Goal: Information Seeking & Learning: Check status

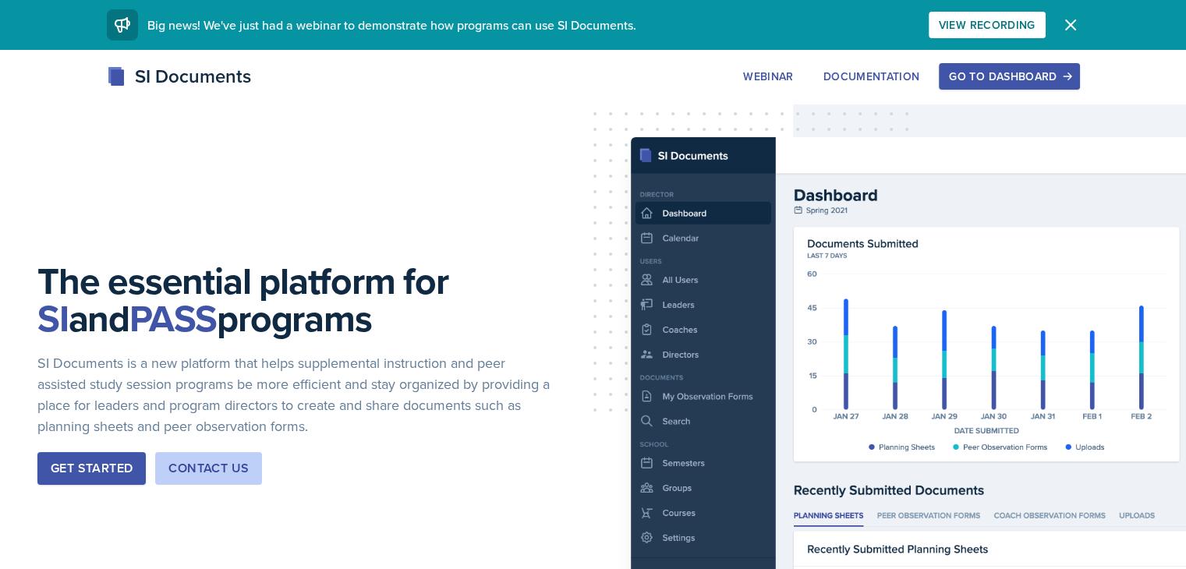
click at [1069, 80] on div "Go to Dashboard" at bounding box center [1009, 76] width 120 height 12
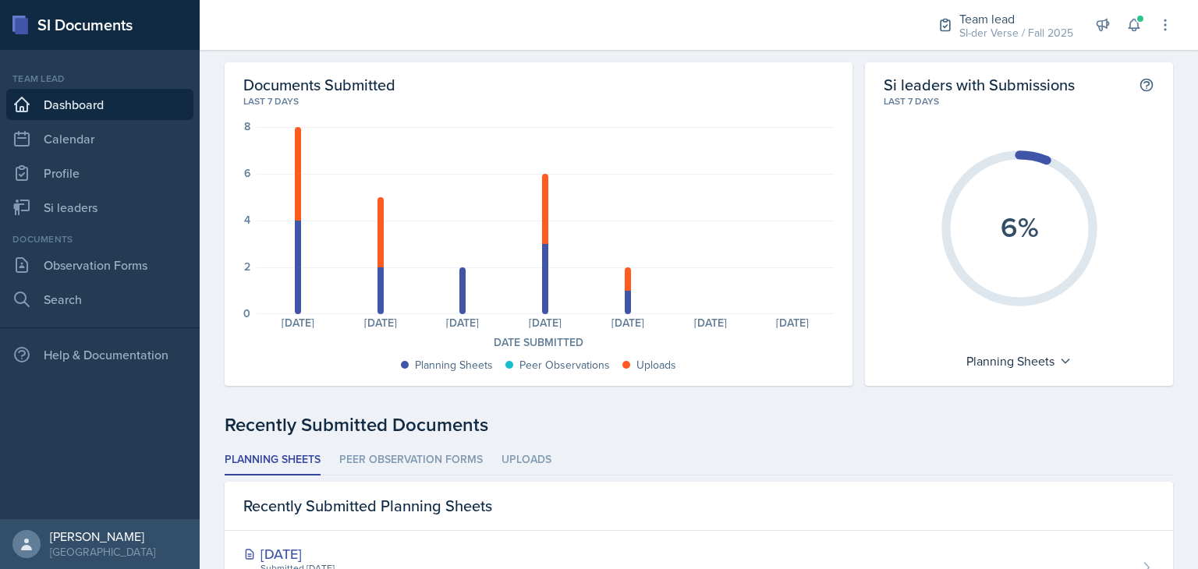
scroll to position [47, 0]
click at [712, 451] on ul "Planning Sheets Peer Observation Forms Uploads" at bounding box center [699, 460] width 948 height 30
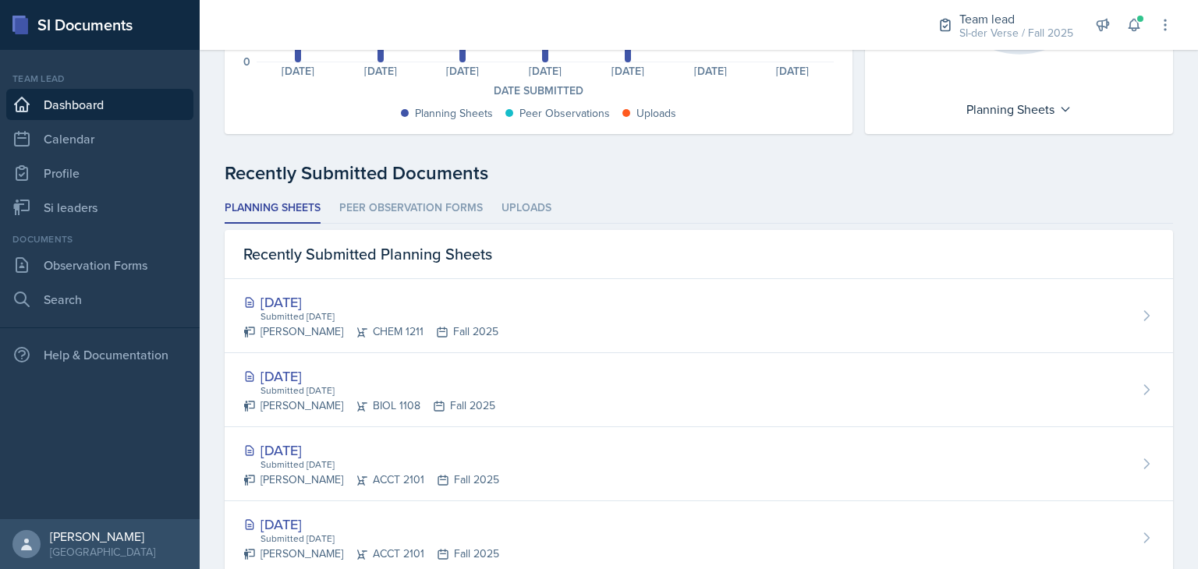
scroll to position [298, 0]
click at [103, 211] on link "Si leaders" at bounding box center [99, 207] width 187 height 31
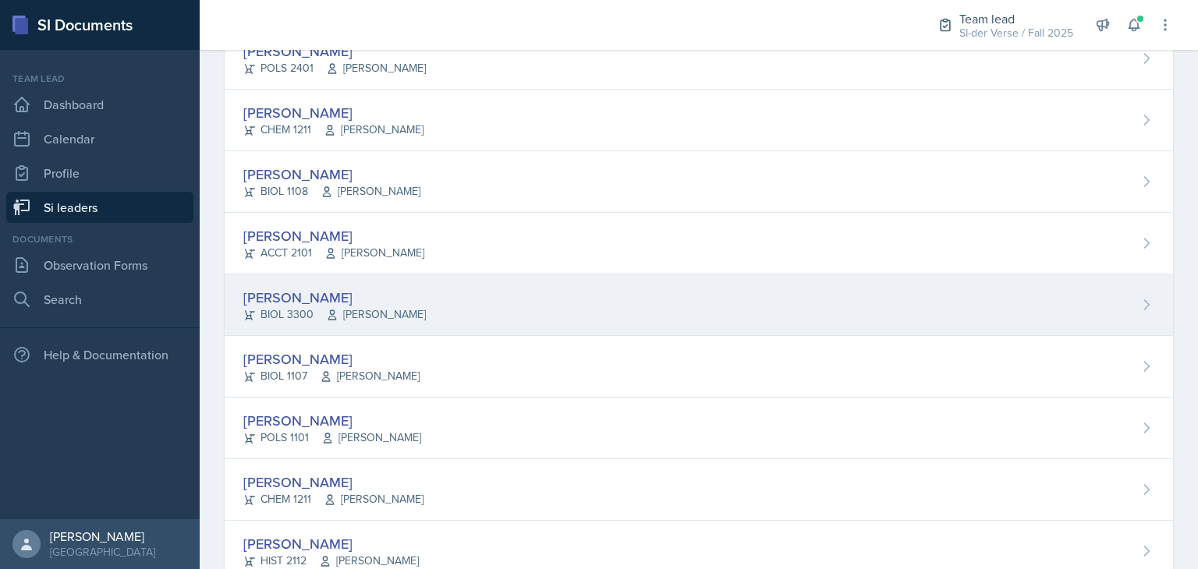
scroll to position [246, 0]
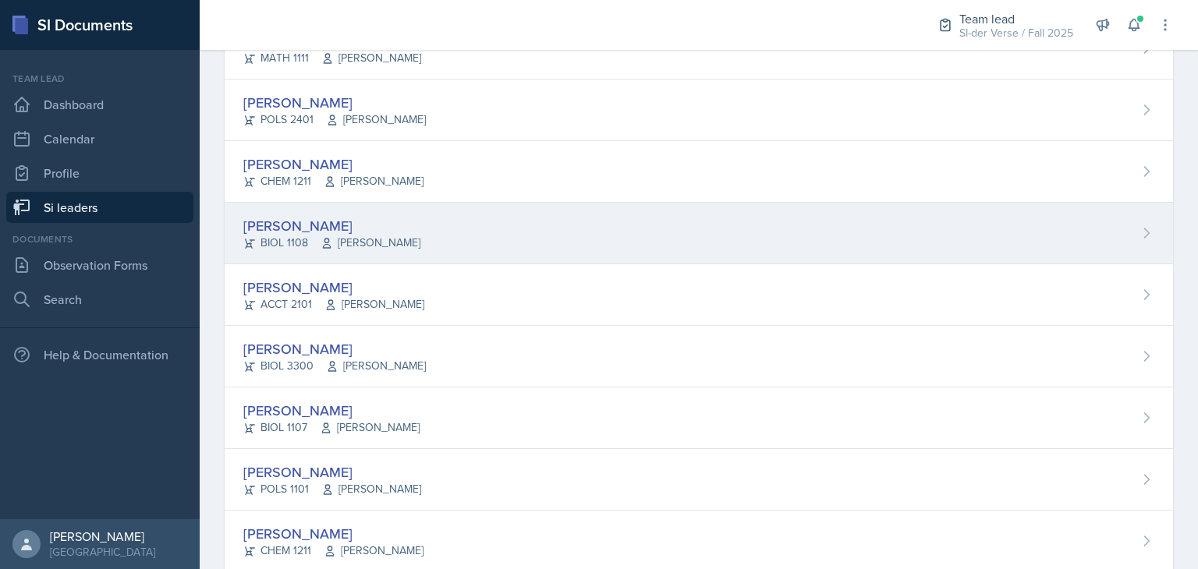
click at [329, 221] on div "[PERSON_NAME]" at bounding box center [331, 225] width 177 height 21
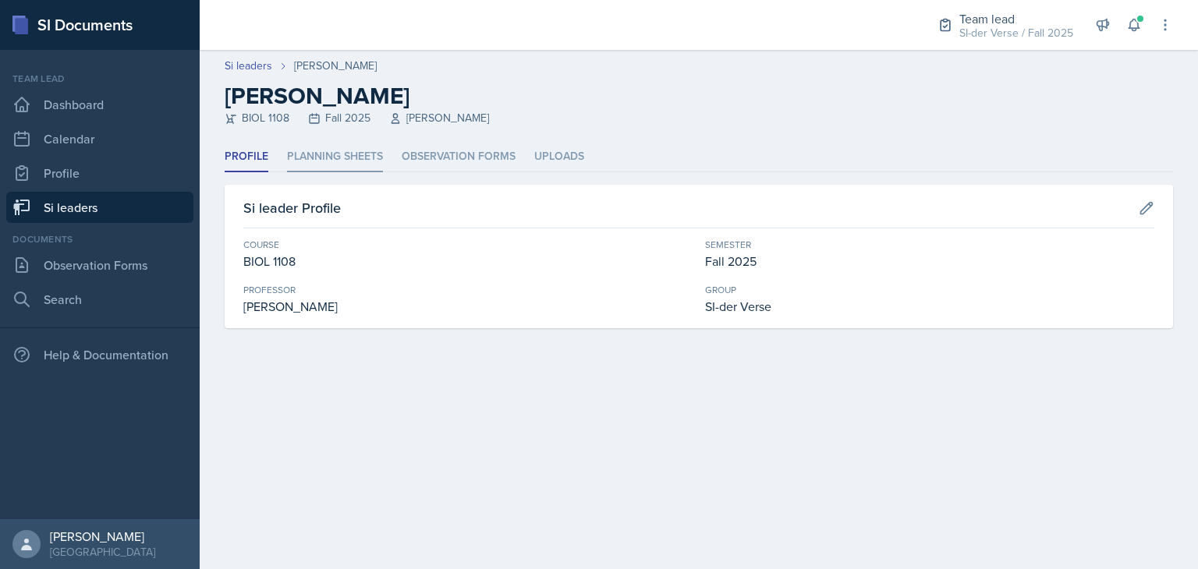
click at [321, 154] on li "Planning Sheets" at bounding box center [335, 157] width 96 height 30
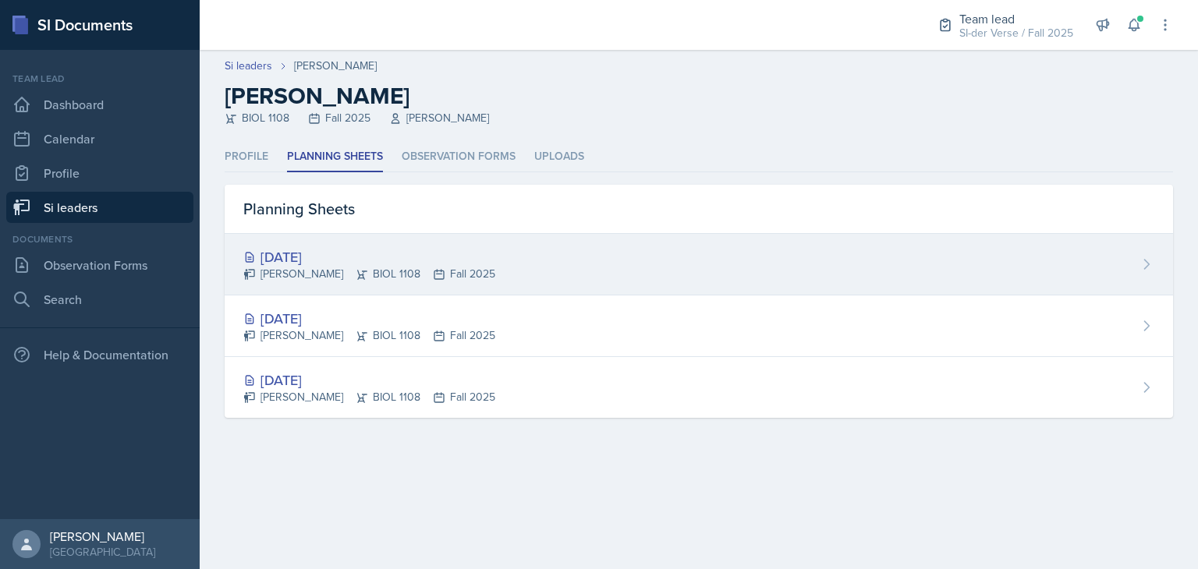
click at [333, 253] on div "[DATE]" at bounding box center [369, 256] width 252 height 21
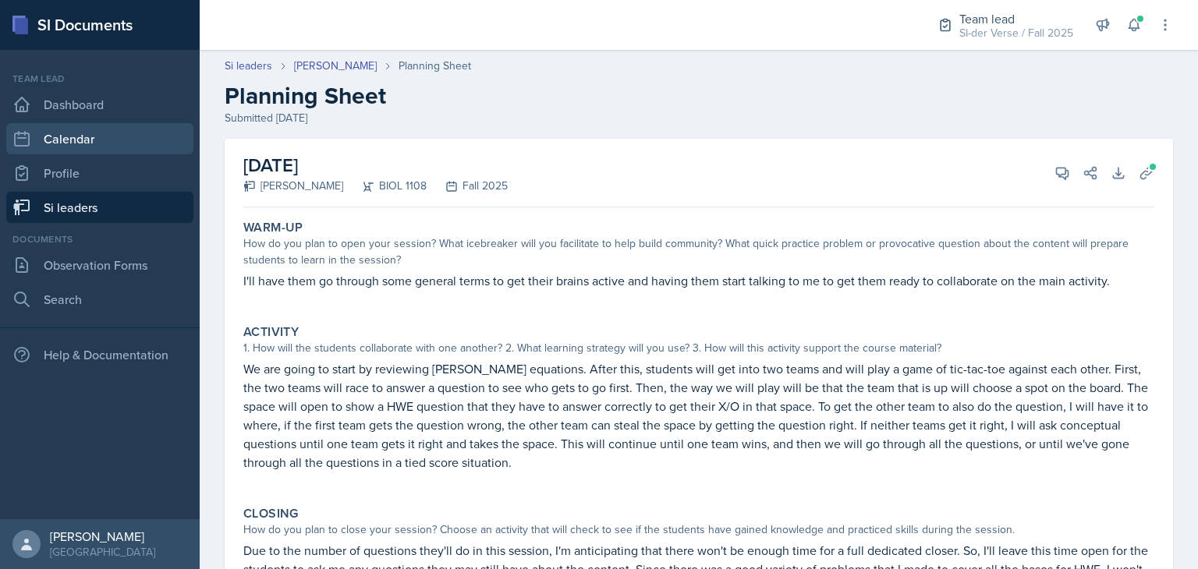
click at [87, 123] on link "Calendar" at bounding box center [99, 138] width 187 height 31
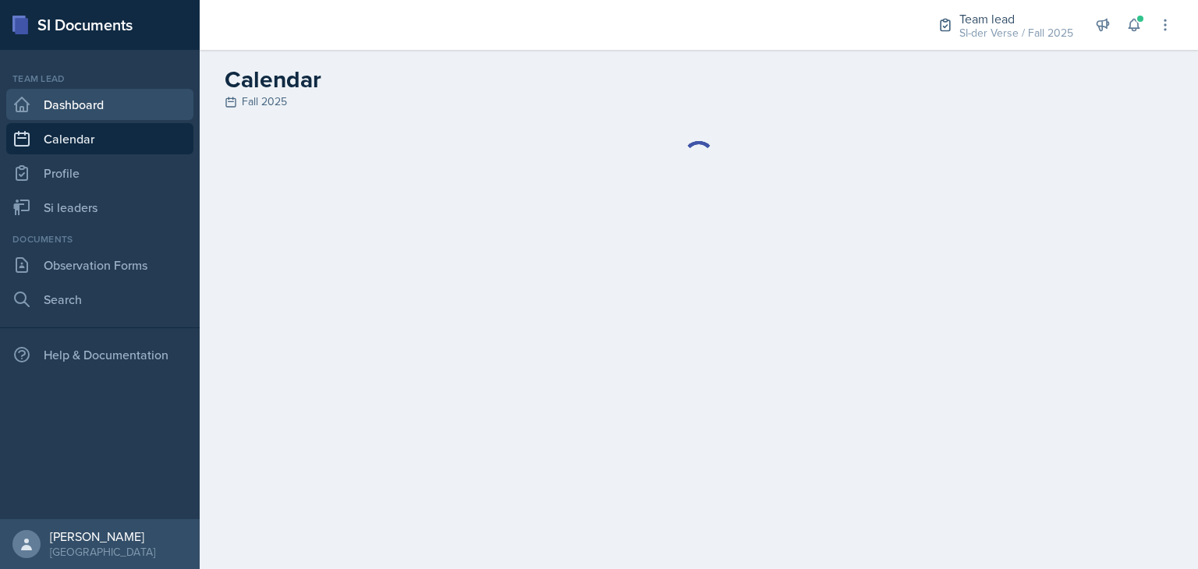
click at [86, 115] on link "Dashboard" at bounding box center [99, 104] width 187 height 31
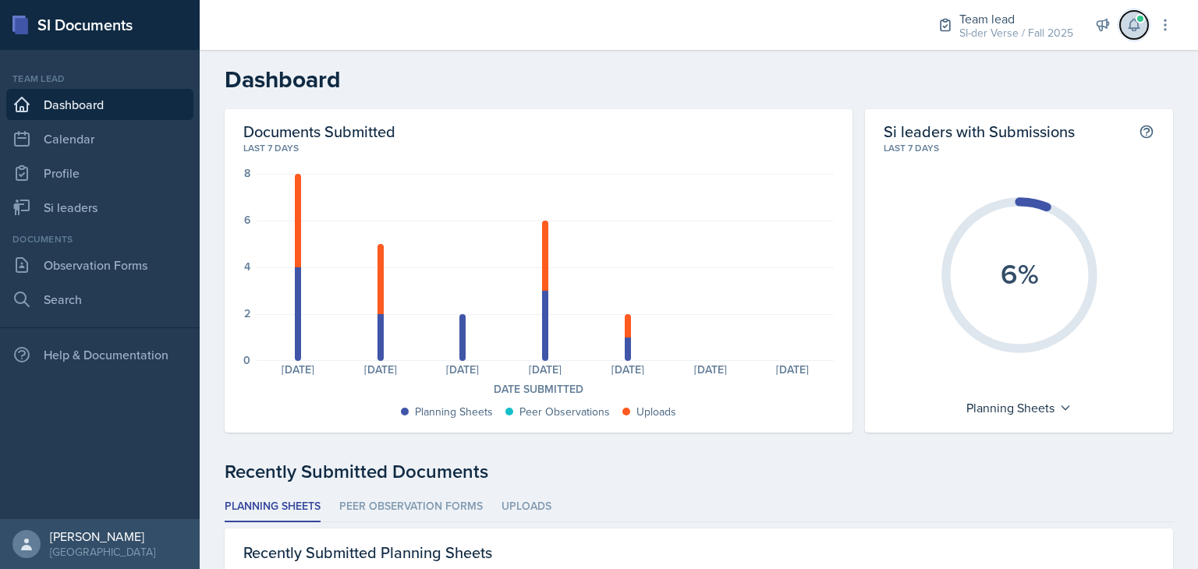
click at [1131, 16] on button at bounding box center [1134, 25] width 28 height 28
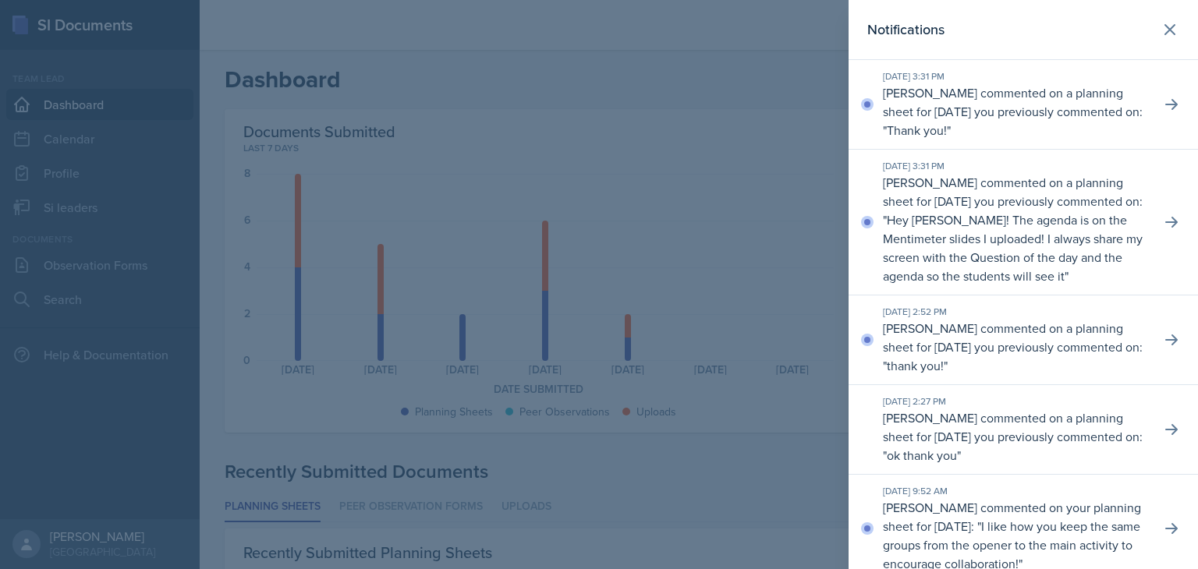
click at [635, 202] on div at bounding box center [599, 284] width 1198 height 569
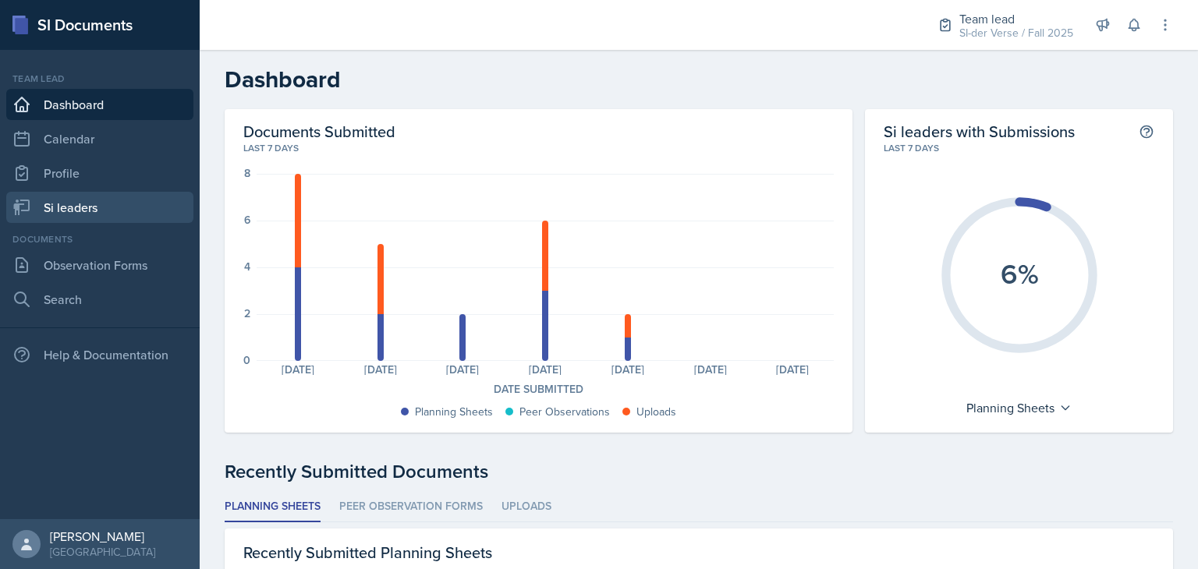
click at [112, 211] on link "Si leaders" at bounding box center [99, 207] width 187 height 31
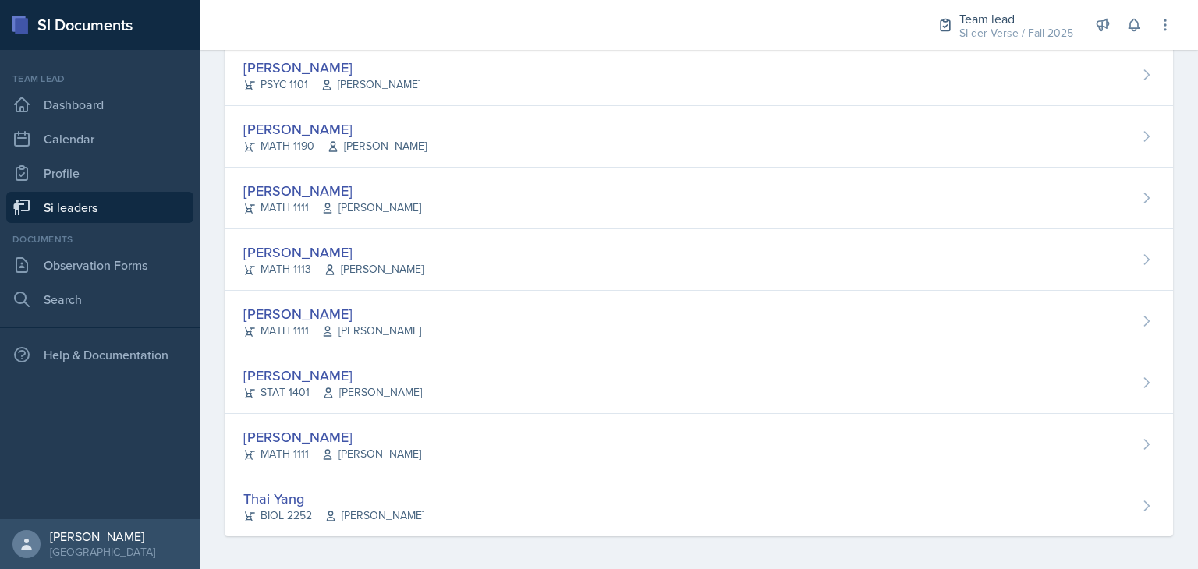
scroll to position [1021, 0]
click at [134, 207] on link "Si leaders" at bounding box center [99, 207] width 187 height 31
click at [39, 212] on link "Si leaders" at bounding box center [99, 207] width 187 height 31
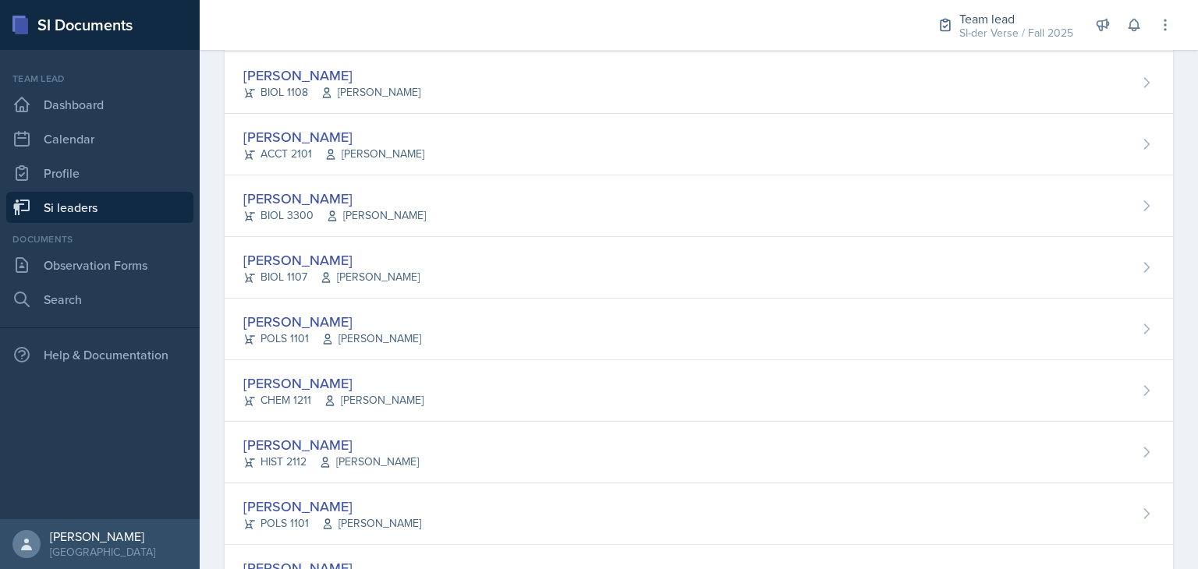
scroll to position [391, 0]
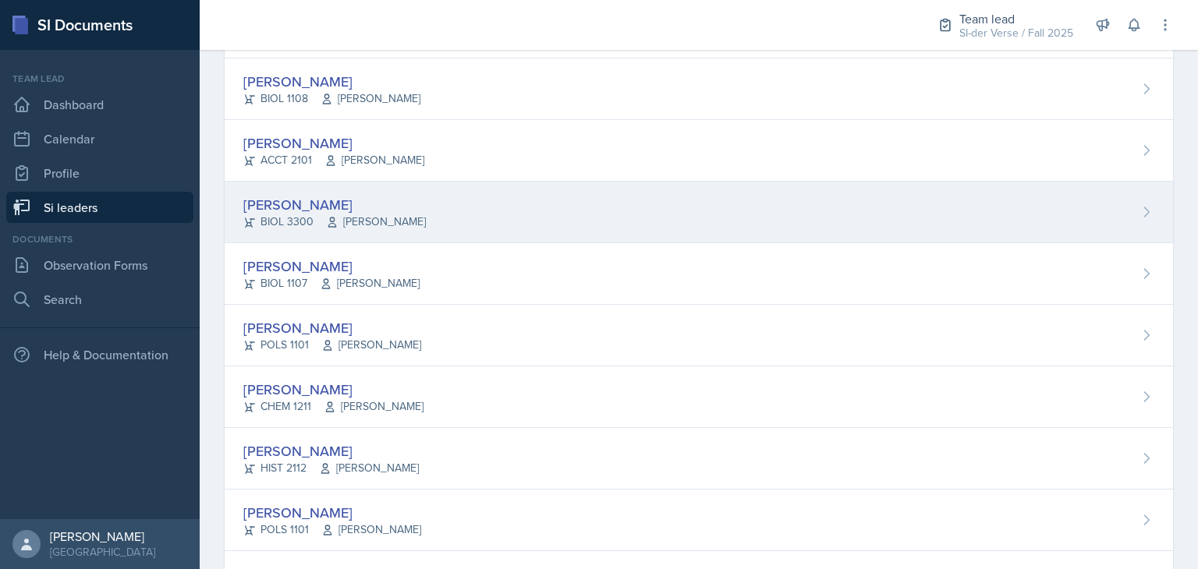
click at [271, 197] on div "[PERSON_NAME]" at bounding box center [334, 204] width 182 height 21
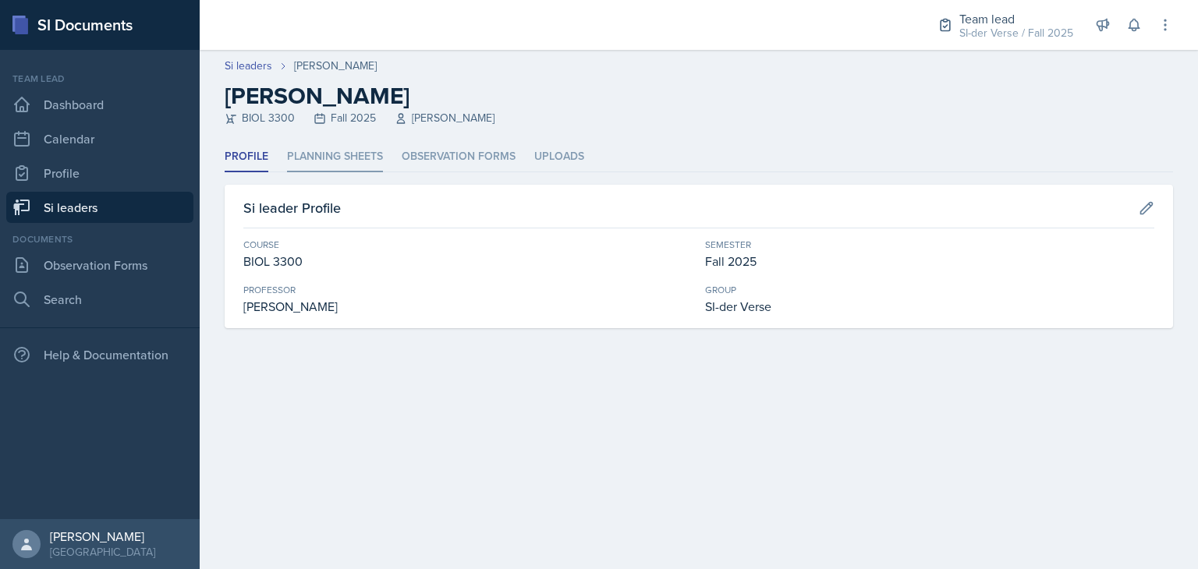
click at [342, 160] on li "Planning Sheets" at bounding box center [335, 157] width 96 height 30
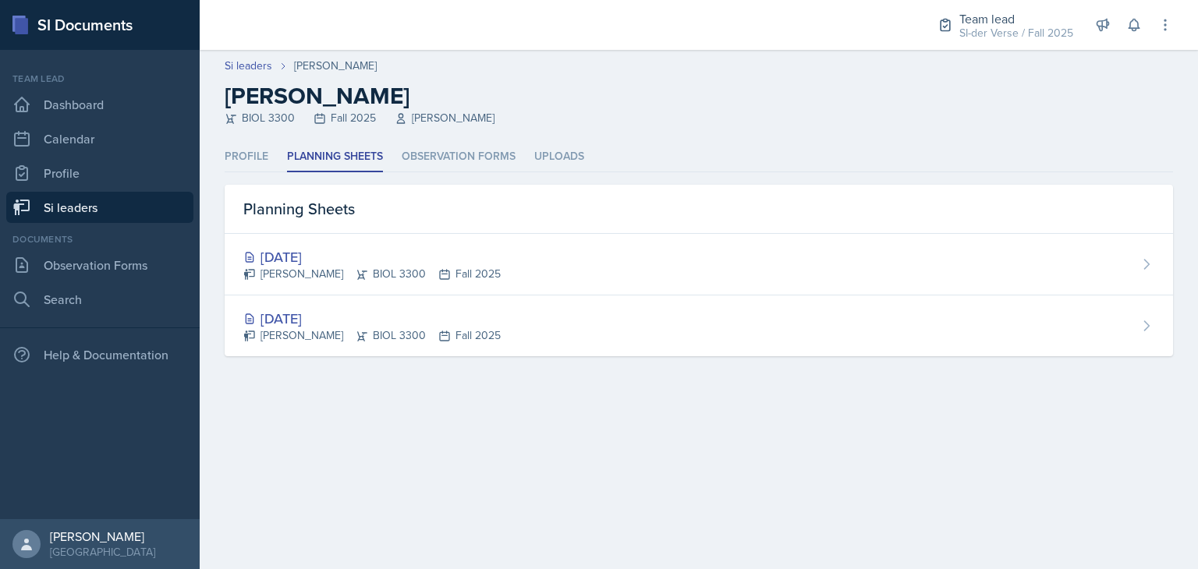
click at [131, 200] on link "Si leaders" at bounding box center [99, 207] width 187 height 31
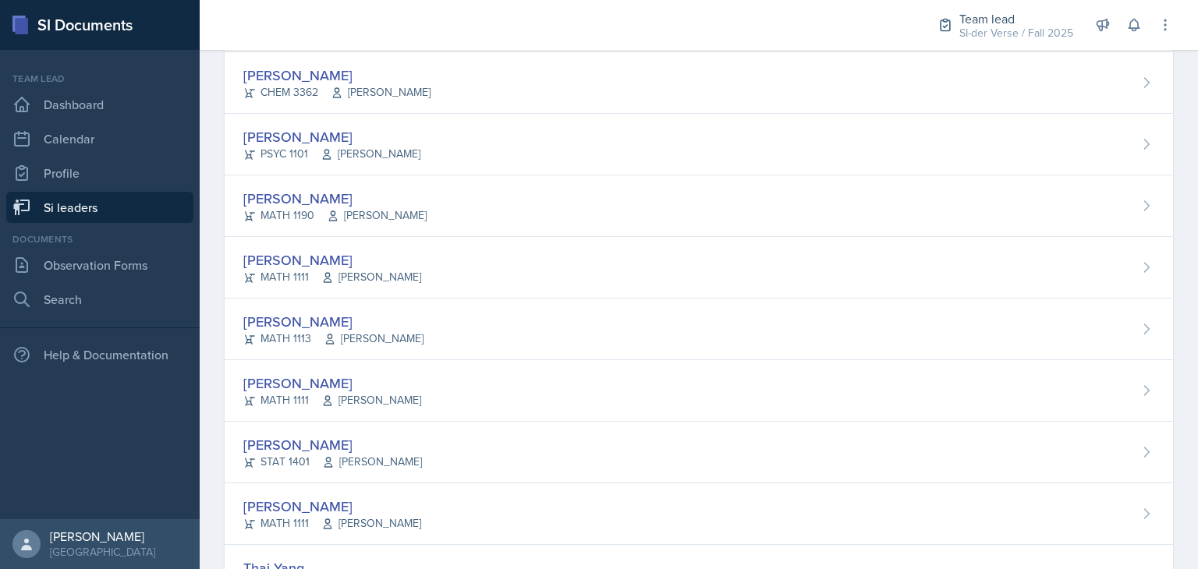
scroll to position [987, 0]
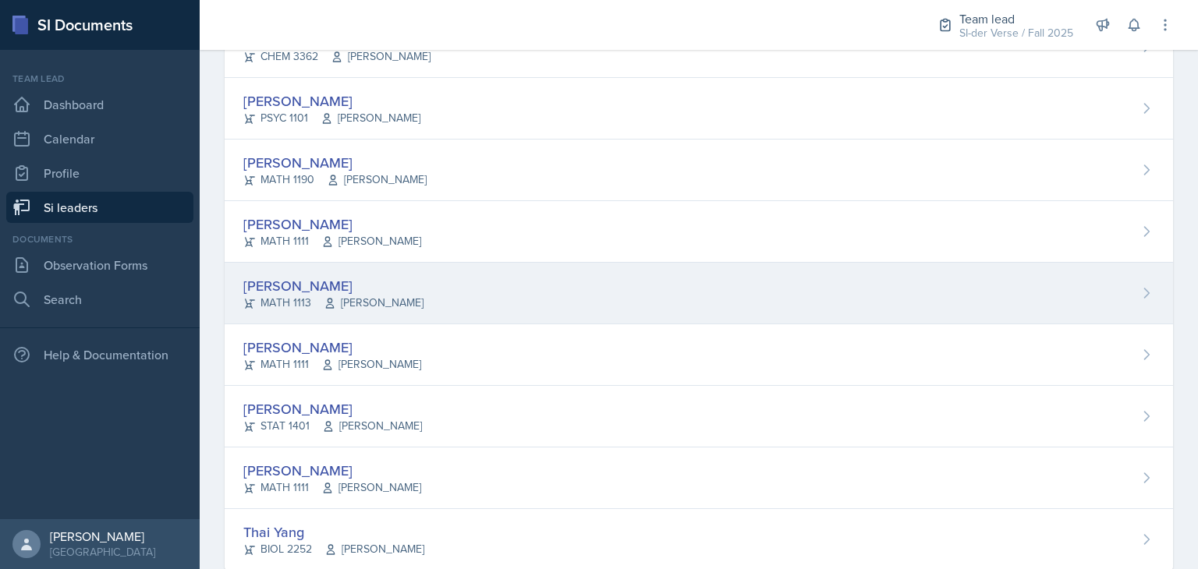
click at [296, 281] on div "[PERSON_NAME]" at bounding box center [333, 285] width 180 height 21
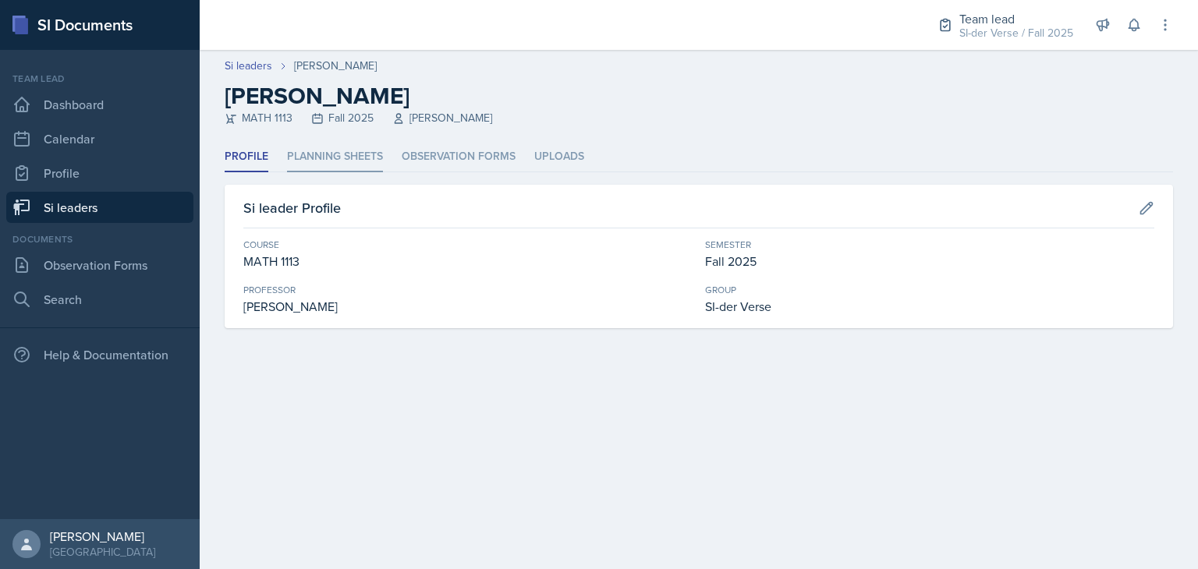
click at [321, 150] on li "Planning Sheets" at bounding box center [335, 157] width 96 height 30
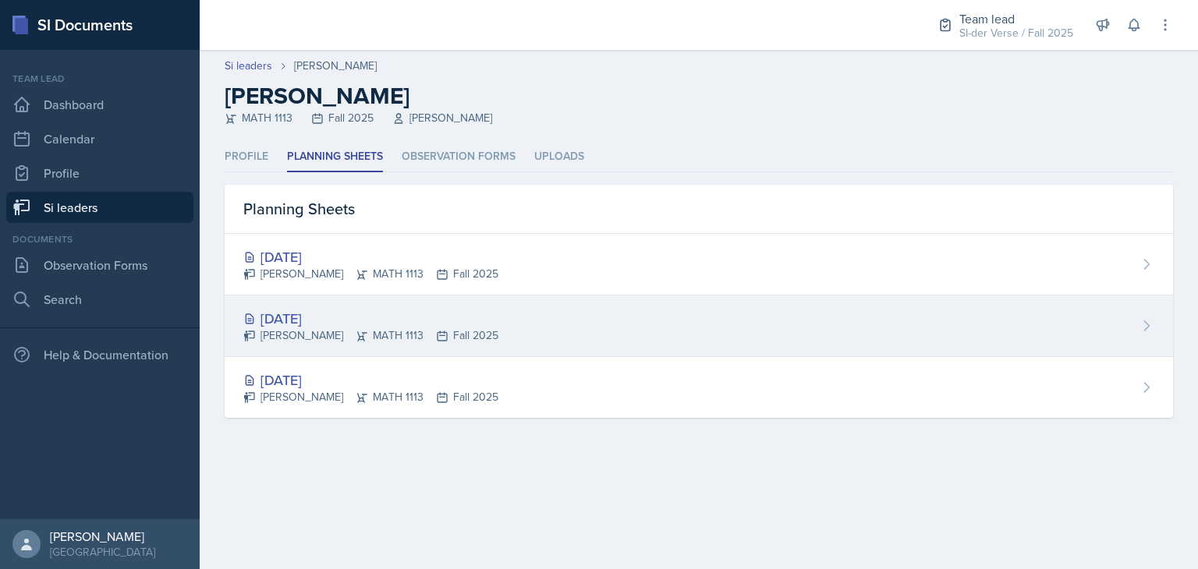
click at [302, 306] on div "[DATE] [PERSON_NAME] MATH 1113 Fall 2025" at bounding box center [699, 327] width 948 height 62
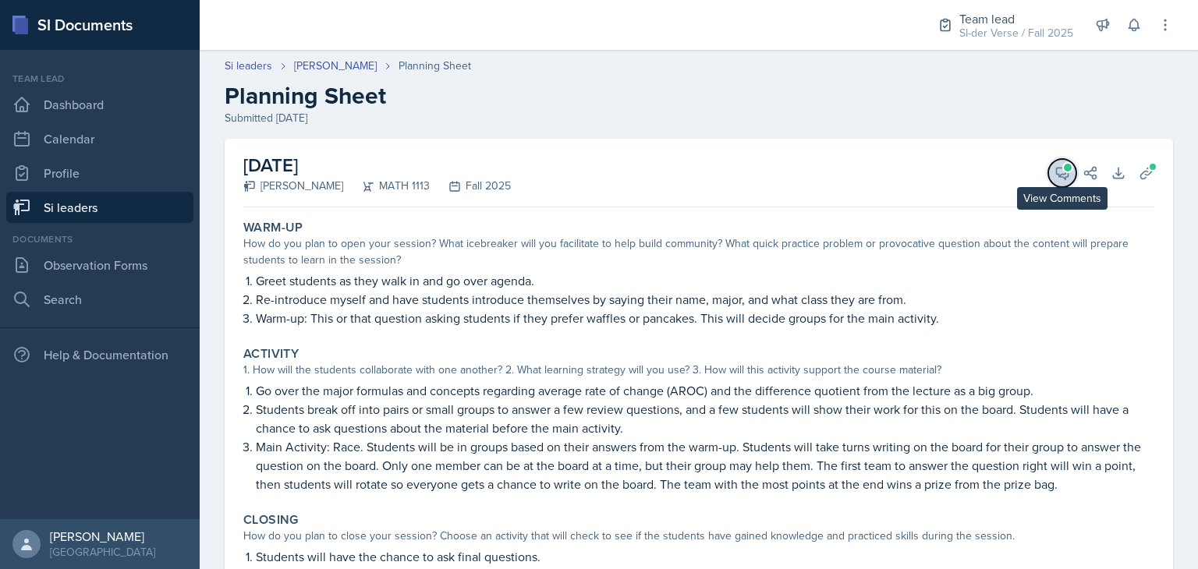
click at [1054, 172] on icon at bounding box center [1062, 173] width 16 height 16
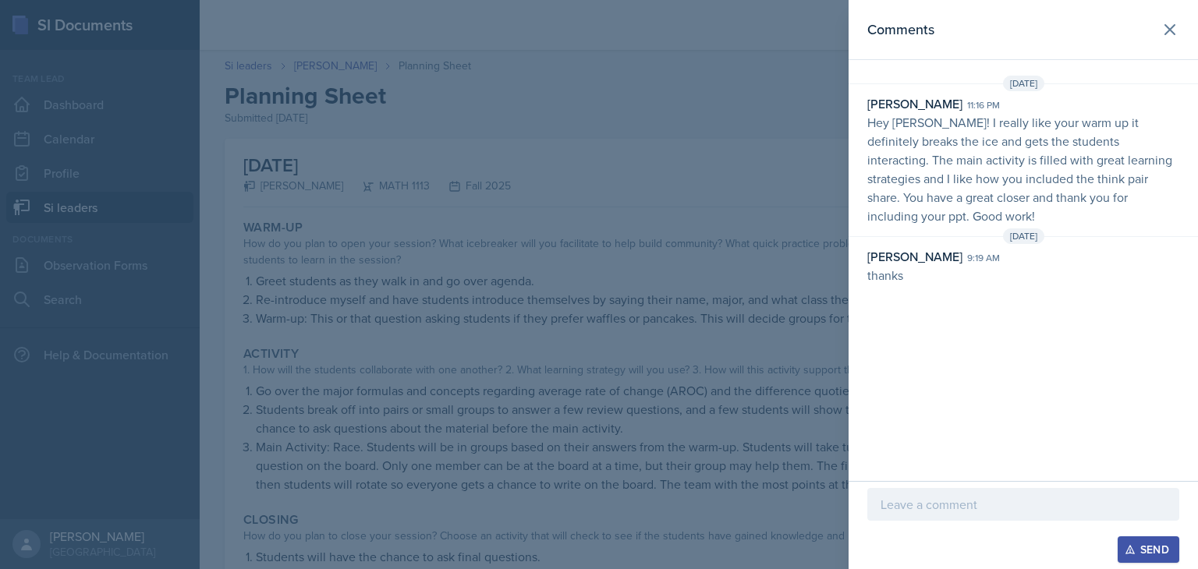
click at [473, 216] on div at bounding box center [599, 284] width 1198 height 569
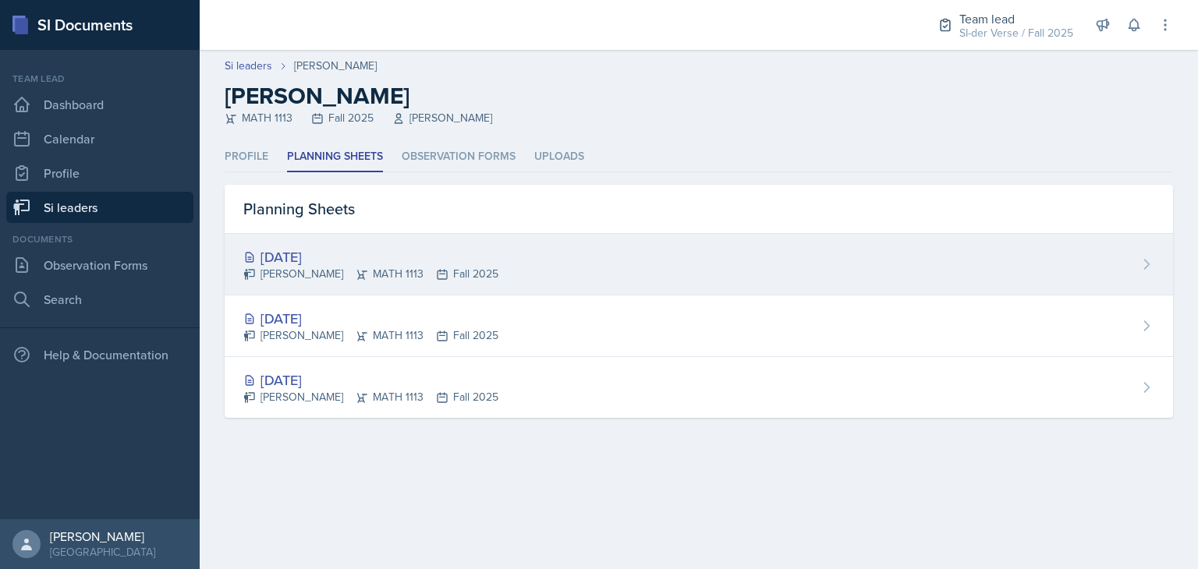
click at [317, 249] on div "[DATE]" at bounding box center [370, 256] width 255 height 21
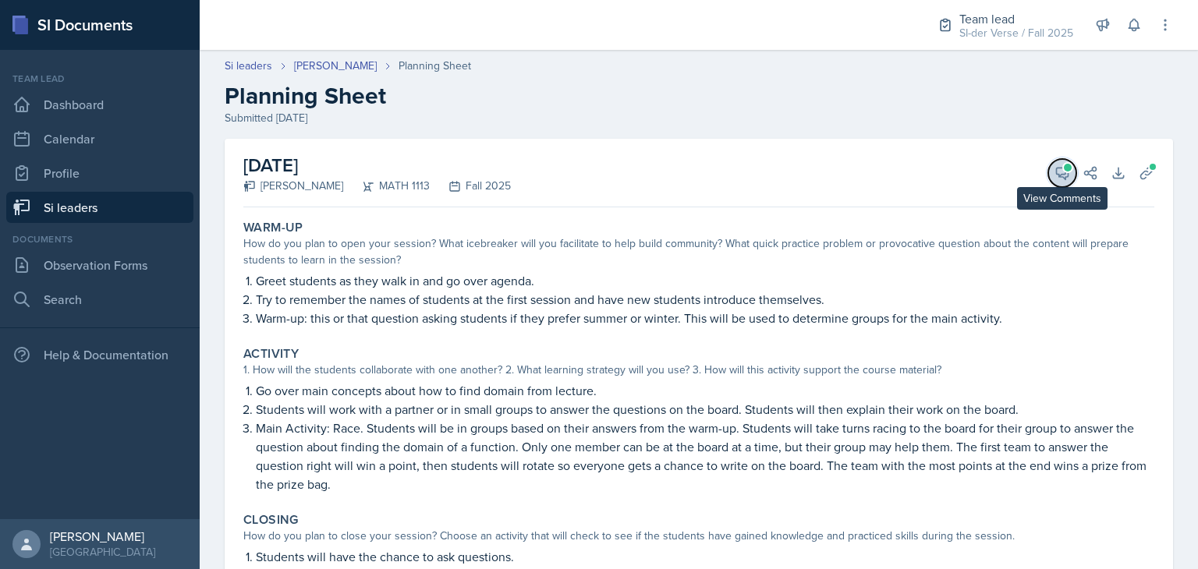
click at [1049, 181] on button "View Comments" at bounding box center [1062, 173] width 28 height 28
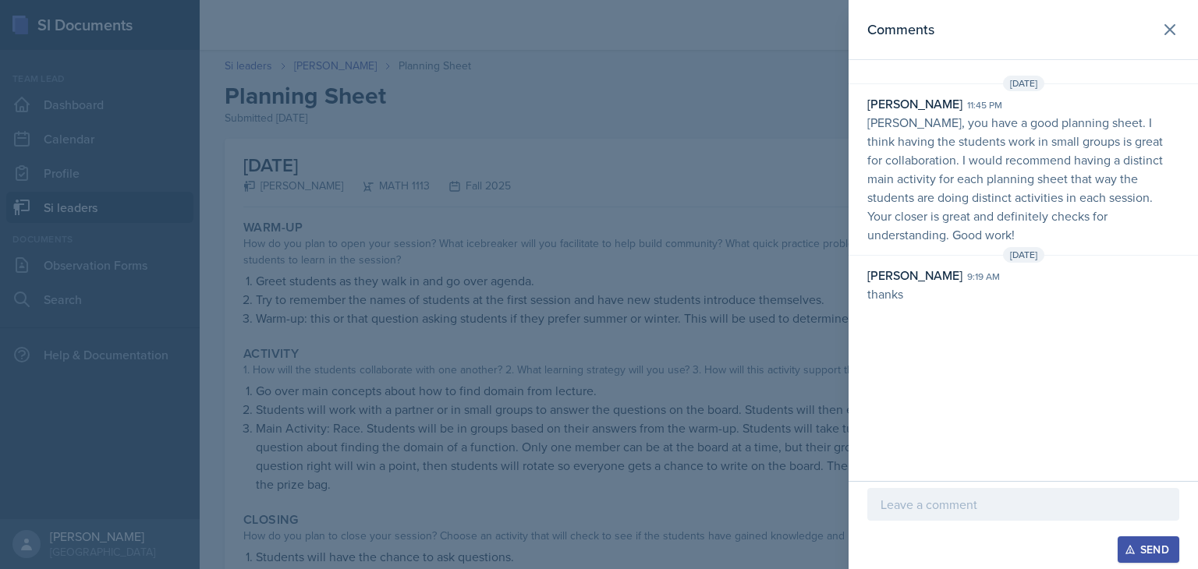
click at [788, 169] on div at bounding box center [599, 284] width 1198 height 569
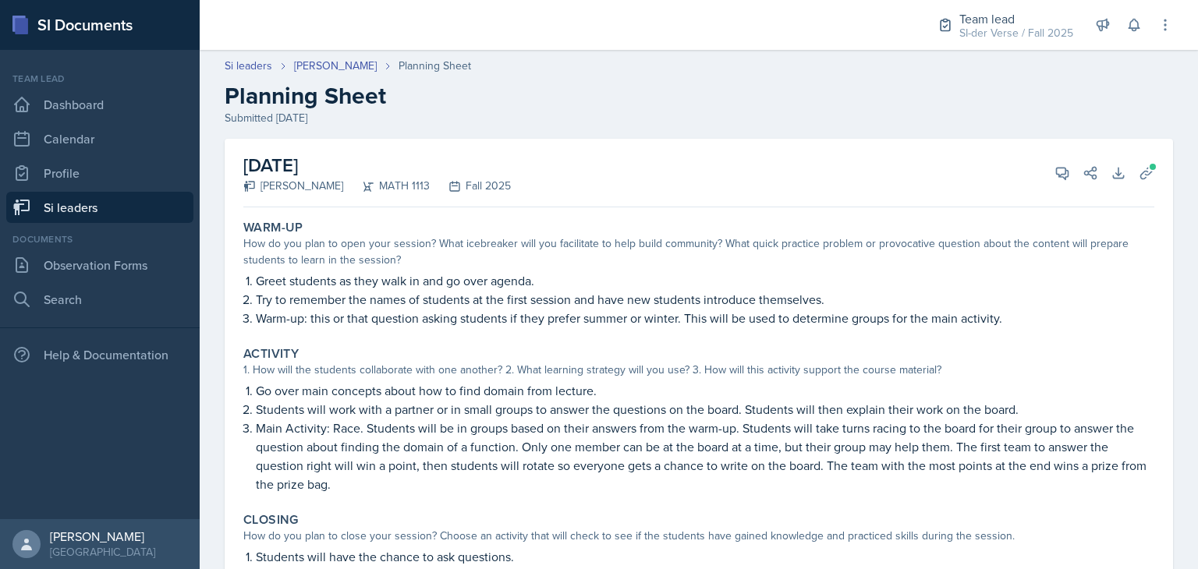
click at [69, 209] on link "Si leaders" at bounding box center [99, 207] width 187 height 31
